Goal: Information Seeking & Learning: Learn about a topic

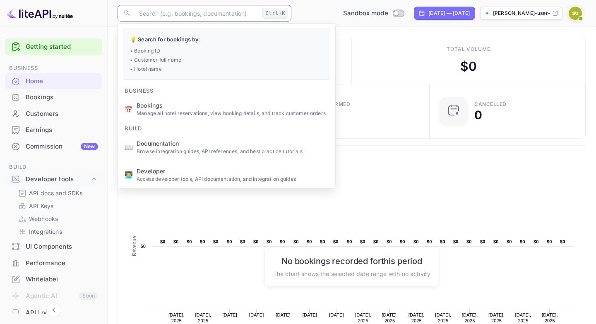
scroll to position [134, 151]
click at [53, 101] on div "Bookings" at bounding box center [62, 98] width 72 height 10
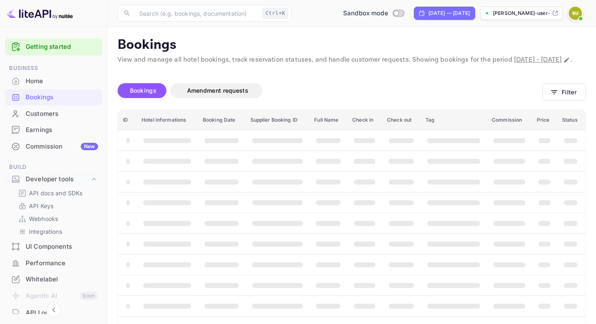
click at [58, 123] on div "Earnings" at bounding box center [53, 130] width 97 height 16
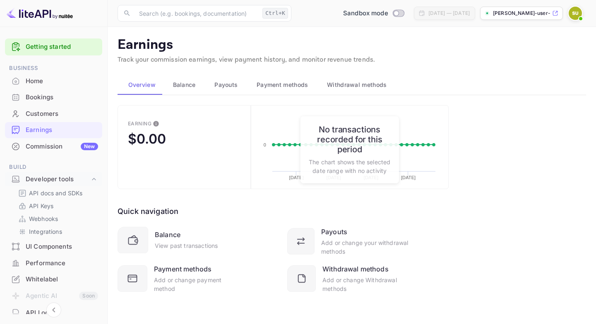
click at [61, 80] on div "Home" at bounding box center [62, 82] width 72 height 10
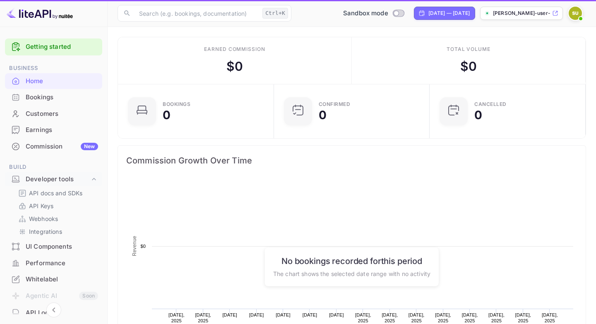
scroll to position [0, 0]
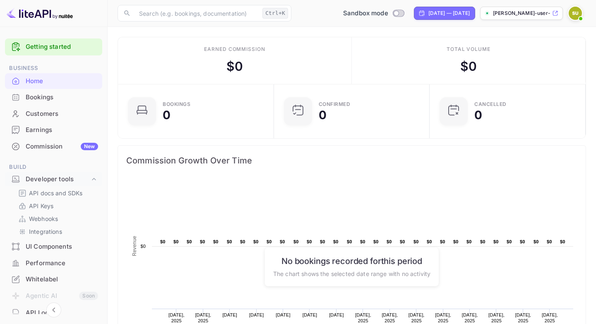
click at [70, 98] on div "Bookings" at bounding box center [62, 98] width 72 height 10
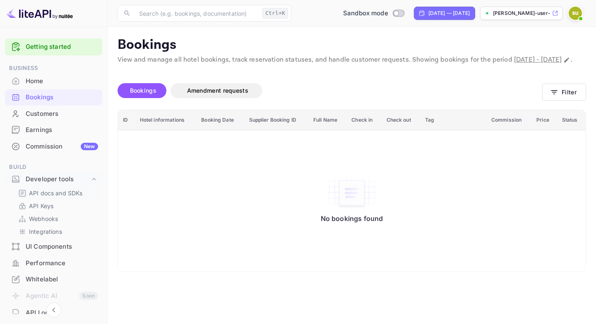
click at [55, 195] on p "API docs and SDKs" at bounding box center [56, 193] width 54 height 9
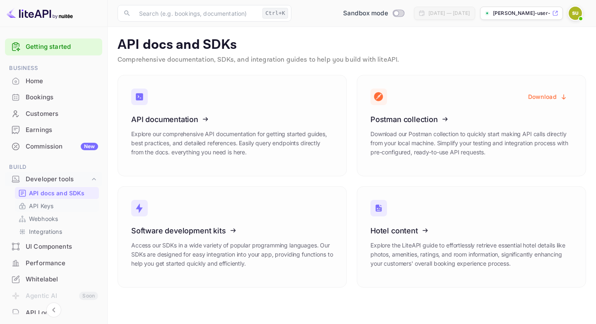
click at [60, 208] on link "API Keys" at bounding box center [56, 205] width 77 height 9
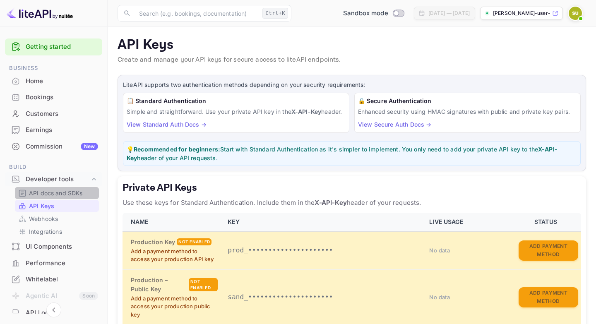
click at [70, 197] on p "API docs and SDKs" at bounding box center [56, 193] width 54 height 9
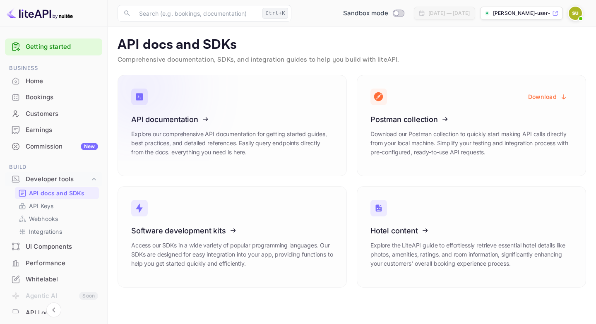
click at [163, 142] on icon at bounding box center [182, 117] width 129 height 85
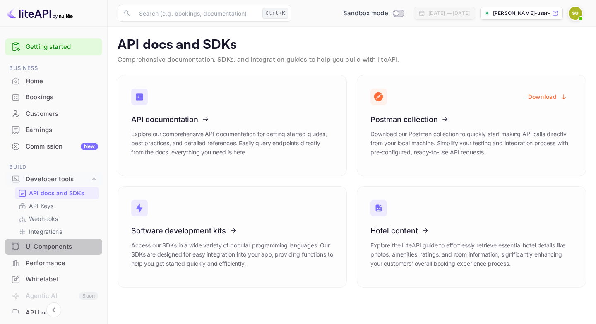
click at [65, 248] on div "UI Components" at bounding box center [62, 247] width 72 height 10
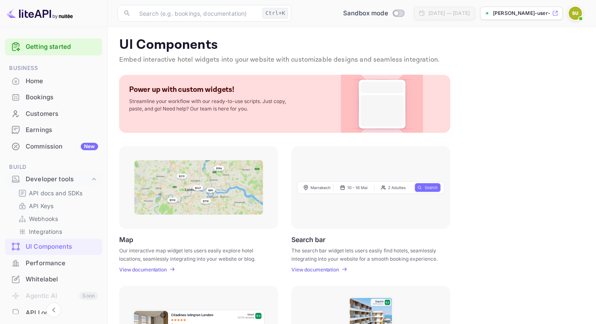
click at [211, 182] on img at bounding box center [198, 187] width 129 height 55
click at [154, 271] on p "View documentation" at bounding box center [143, 269] width 48 height 6
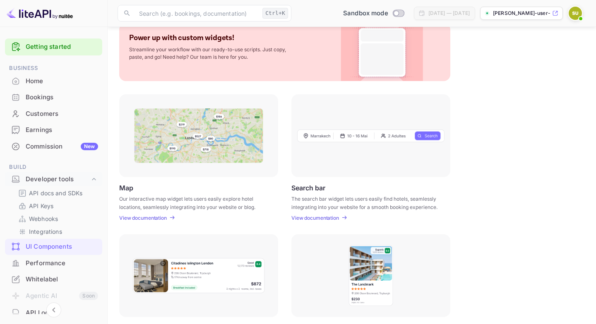
scroll to position [94, 0]
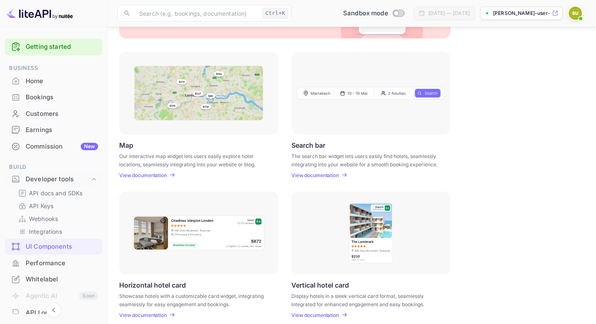
click at [366, 108] on div at bounding box center [370, 93] width 159 height 83
click at [324, 318] on p "View documentation" at bounding box center [315, 315] width 48 height 6
click at [156, 318] on p "View documentation" at bounding box center [143, 315] width 48 height 6
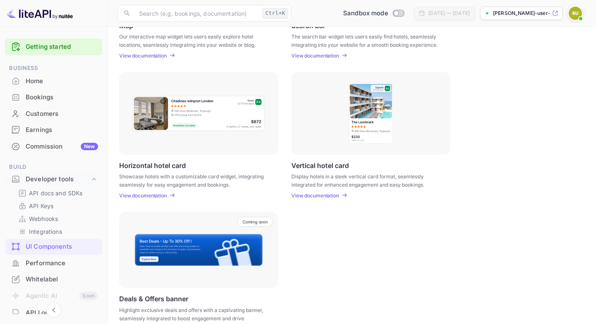
scroll to position [233, 0]
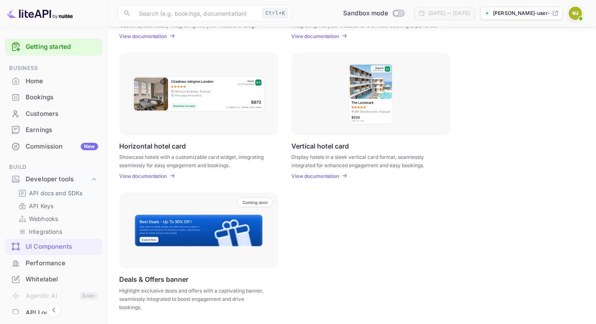
click at [52, 189] on p "API docs and SDKs" at bounding box center [56, 193] width 54 height 9
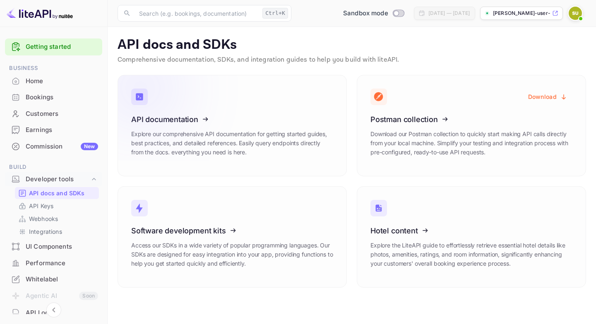
click at [218, 113] on icon at bounding box center [182, 117] width 129 height 85
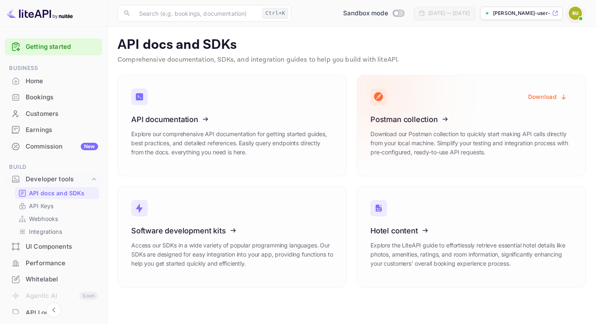
click at [558, 92] on button "Download" at bounding box center [547, 97] width 49 height 16
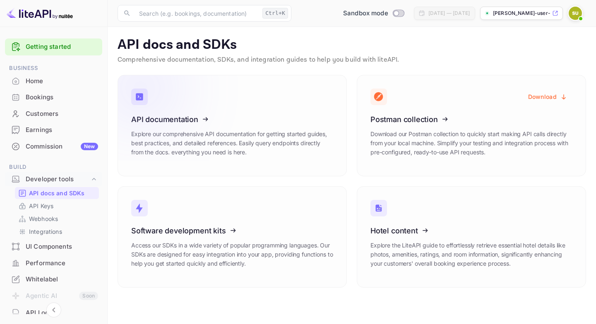
click at [188, 117] on icon at bounding box center [182, 117] width 129 height 85
click at [174, 155] on icon at bounding box center [182, 117] width 129 height 85
click at [196, 148] on icon at bounding box center [182, 117] width 129 height 85
click at [188, 121] on icon at bounding box center [182, 117] width 129 height 85
click at [61, 204] on link "API Keys" at bounding box center [56, 205] width 77 height 9
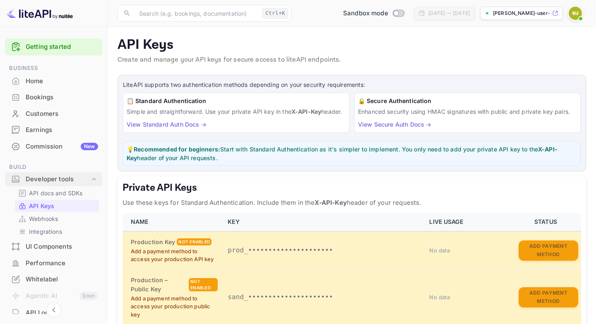
click at [60, 174] on div "Developer tools" at bounding box center [53, 179] width 97 height 14
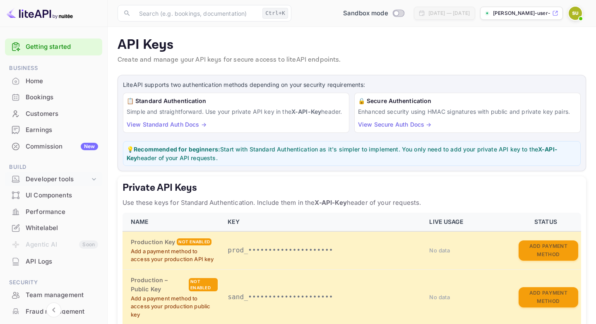
click at [60, 174] on div "Developer tools" at bounding box center [53, 179] width 97 height 14
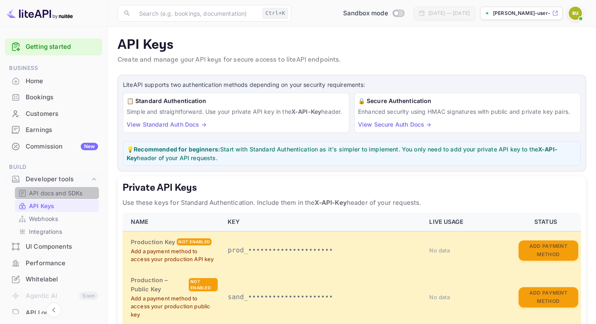
click at [42, 195] on p "API docs and SDKs" at bounding box center [56, 193] width 54 height 9
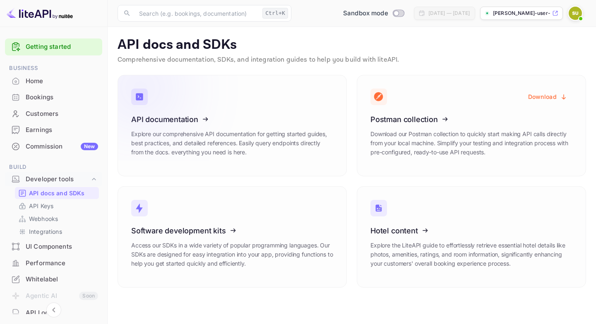
click at [159, 148] on icon at bounding box center [182, 117] width 129 height 85
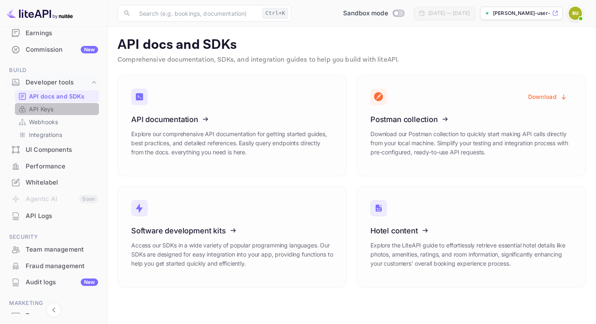
click at [62, 111] on link "API Keys" at bounding box center [56, 109] width 77 height 9
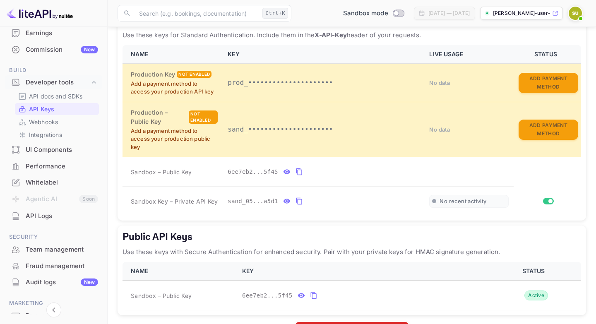
scroll to position [189, 0]
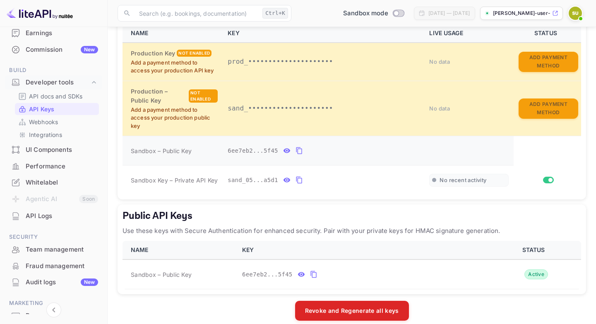
click at [284, 153] on icon "private api keys table" at bounding box center [286, 151] width 7 height 5
click at [378, 156] on icon "private api keys table" at bounding box center [377, 151] width 7 height 10
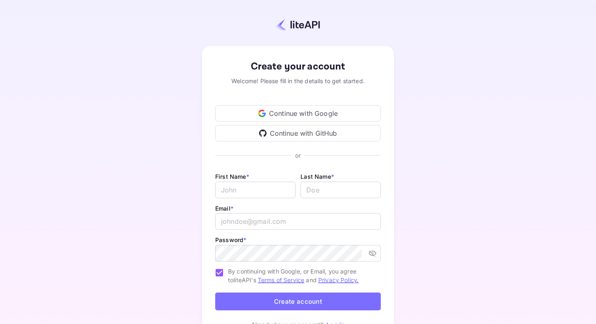
click at [242, 133] on div "Continue with GitHub" at bounding box center [297, 133] width 165 height 17
click at [297, 127] on div "Continue with GitHub" at bounding box center [297, 133] width 165 height 17
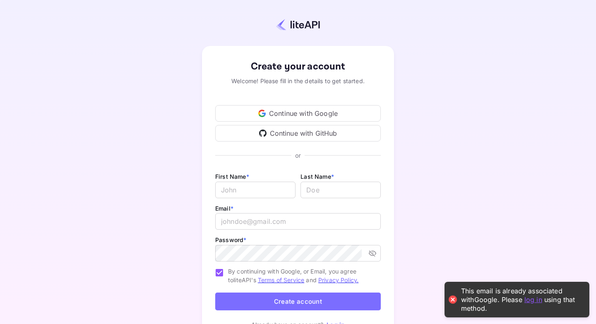
drag, startPoint x: 203, startPoint y: 24, endPoint x: 207, endPoint y: -26, distance: 49.4
click at [207, 0] on div "Create your account Welcome! Please fill in the details to get started. Continu…" at bounding box center [298, 184] width 596 height 369
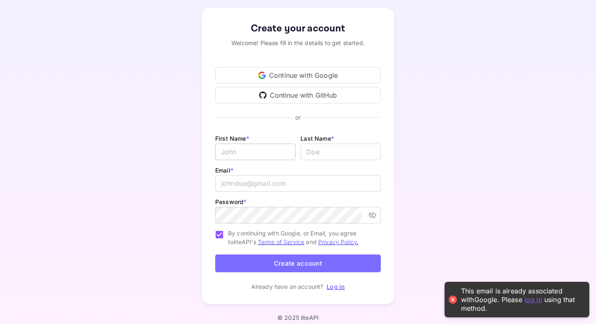
scroll to position [45, 0]
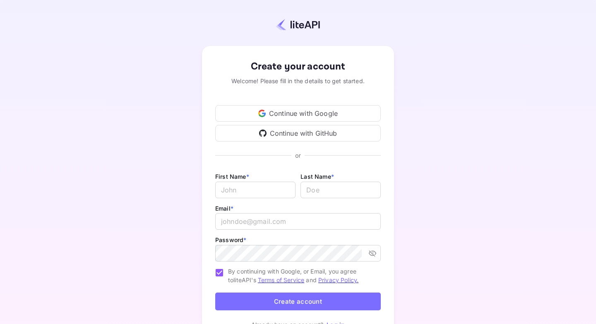
click at [282, 135] on div "Continue with GitHub" at bounding box center [297, 133] width 165 height 17
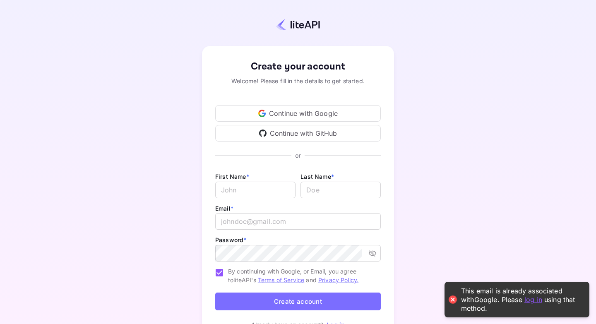
click at [524, 300] on link "log in" at bounding box center [533, 299] width 18 height 8
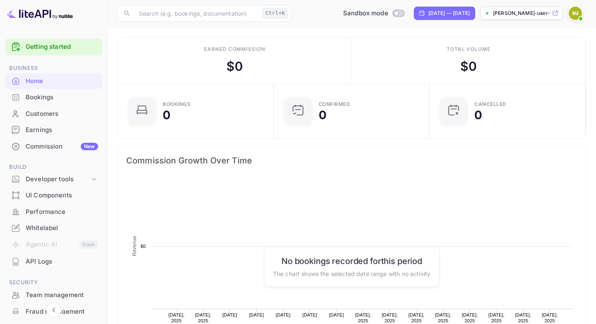
scroll to position [134, 151]
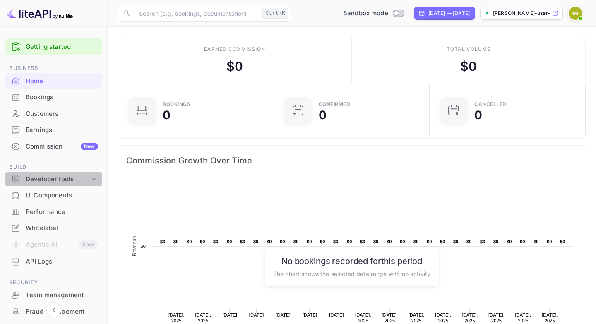
click at [55, 182] on div "Developer tools" at bounding box center [58, 180] width 64 height 10
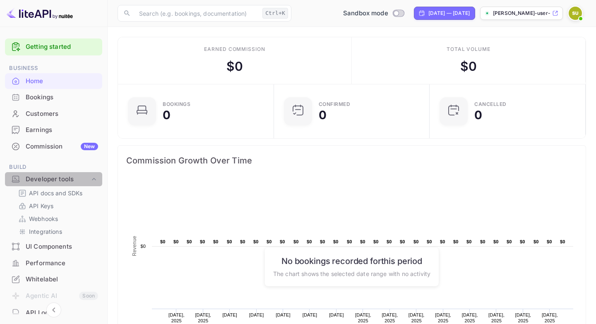
click at [89, 181] on div "Developer tools" at bounding box center [58, 180] width 64 height 10
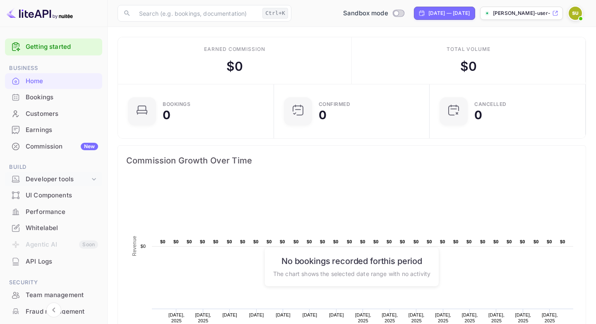
click at [98, 179] on icon at bounding box center [94, 179] width 8 height 8
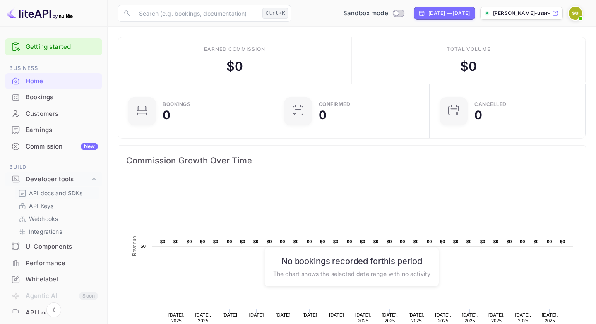
click at [52, 194] on p "API docs and SDKs" at bounding box center [56, 193] width 54 height 9
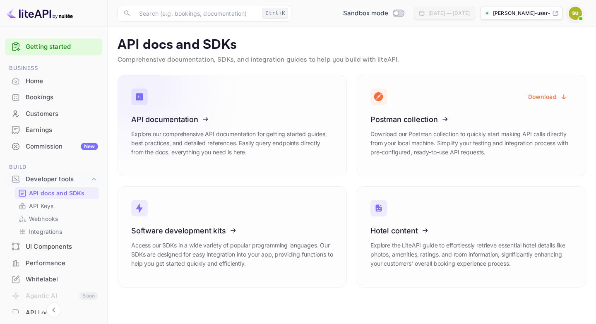
click at [212, 130] on icon at bounding box center [182, 117] width 129 height 85
click at [160, 126] on icon at bounding box center [182, 117] width 129 height 85
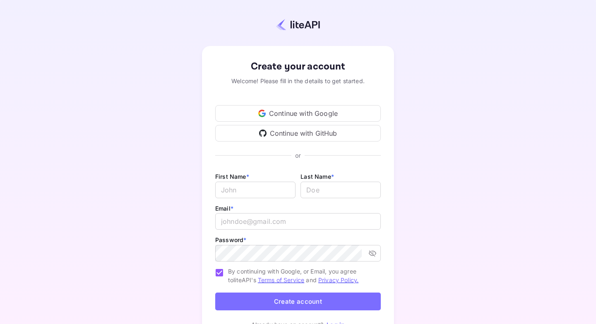
click at [292, 137] on div "Continue with GitHub" at bounding box center [297, 133] width 165 height 17
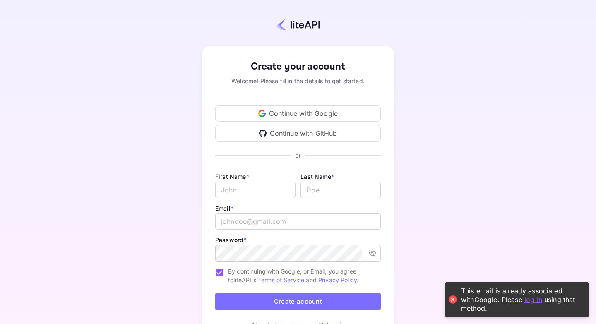
click at [520, 304] on div "This email is already associated with Google . Please log in using that method." at bounding box center [521, 300] width 120 height 26
click at [524, 302] on link "log in" at bounding box center [533, 299] width 18 height 8
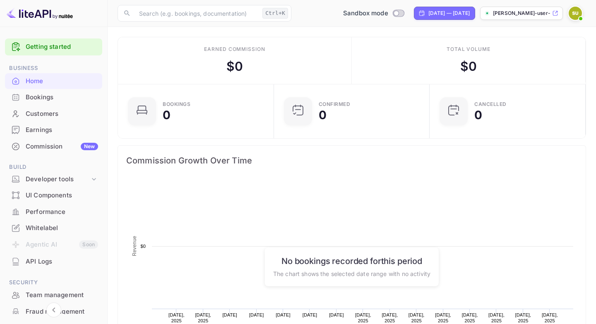
scroll to position [134, 151]
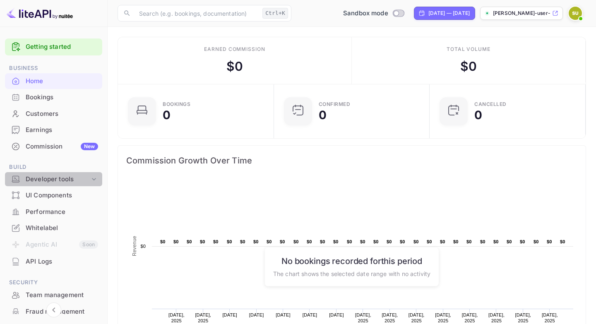
click at [59, 179] on div "Developer tools" at bounding box center [58, 180] width 64 height 10
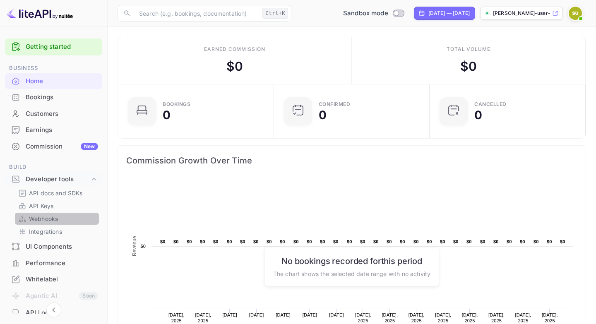
click at [37, 216] on p "Webhooks" at bounding box center [43, 218] width 29 height 9
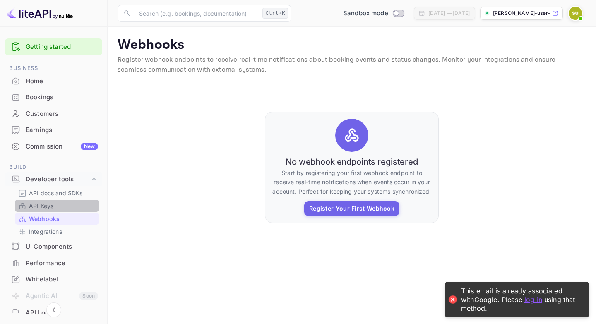
click at [53, 208] on p "API Keys" at bounding box center [41, 205] width 24 height 9
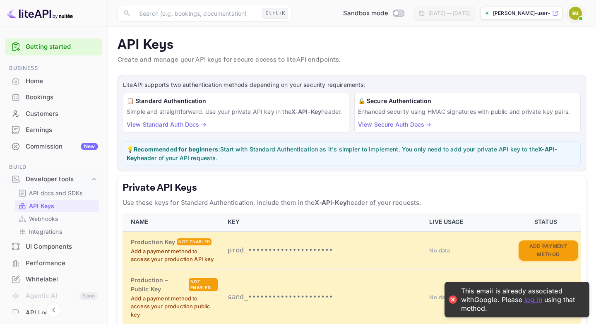
click at [64, 196] on p "API docs and SDKs" at bounding box center [56, 193] width 54 height 9
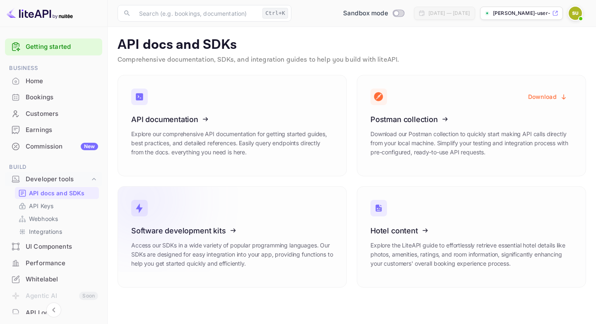
click at [242, 234] on icon at bounding box center [182, 229] width 129 height 85
click at [47, 79] on div "Home" at bounding box center [62, 82] width 72 height 10
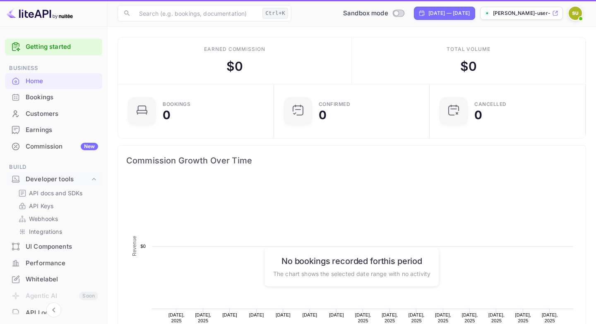
scroll to position [134, 151]
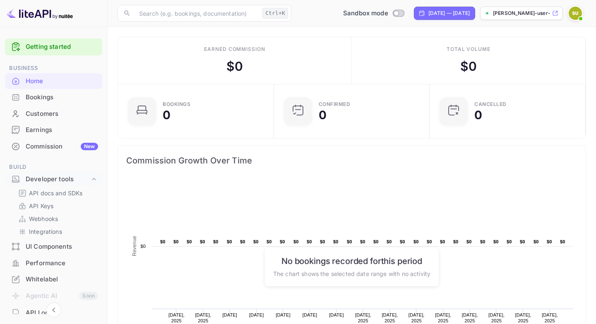
click at [228, 5] on div "​ Ctrl+K ​ Sandbox mode [DATE] — [DATE] [PERSON_NAME]-user-76d4v.nuitee..." at bounding box center [352, 13] width 488 height 26
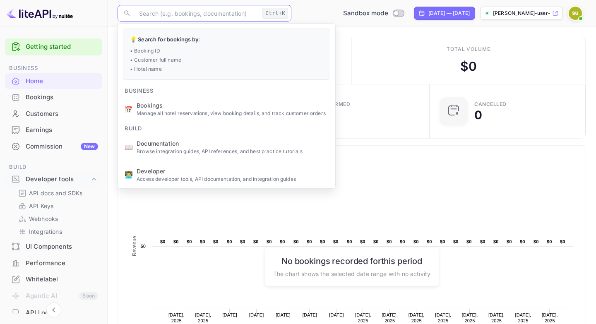
click at [206, 19] on input "text" at bounding box center [196, 13] width 125 height 17
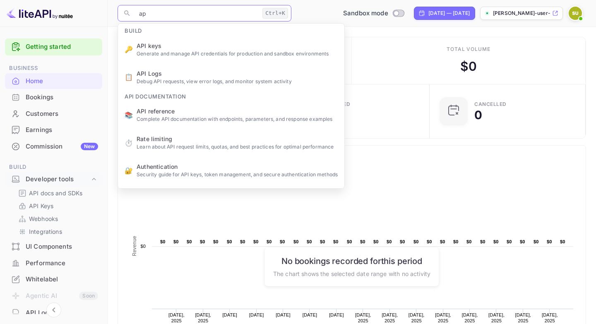
type input "api"
